Goal: Browse casually: Explore the website without a specific task or goal

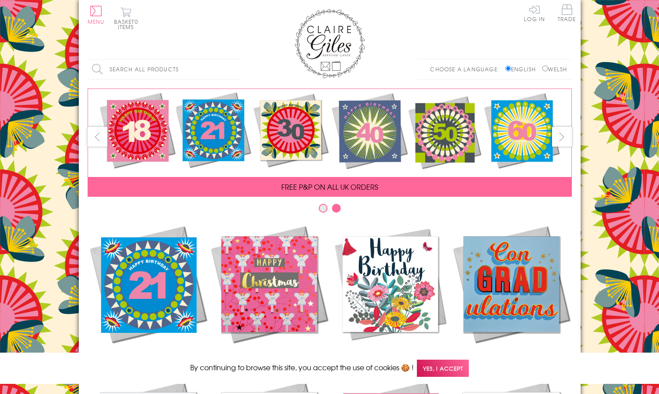
scroll to position [366, 0]
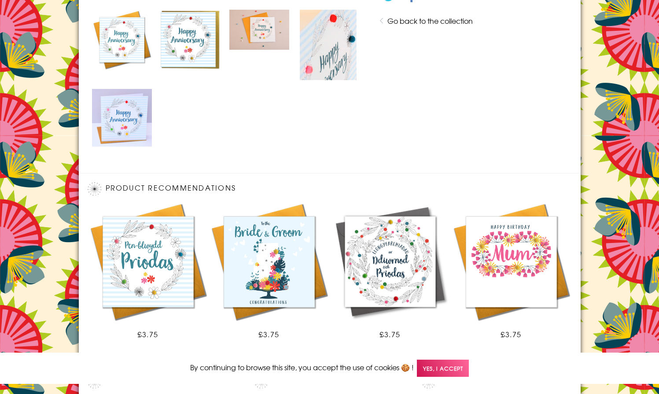
scroll to position [590, 0]
